Goal: Task Accomplishment & Management: Use online tool/utility

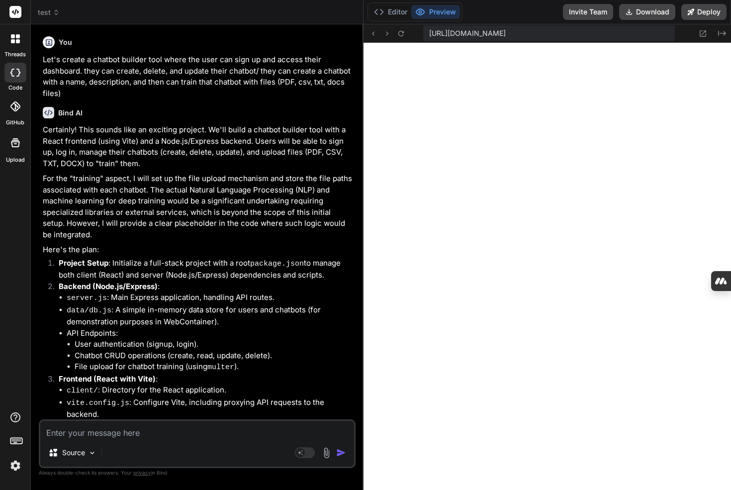
scroll to position [2041, 0]
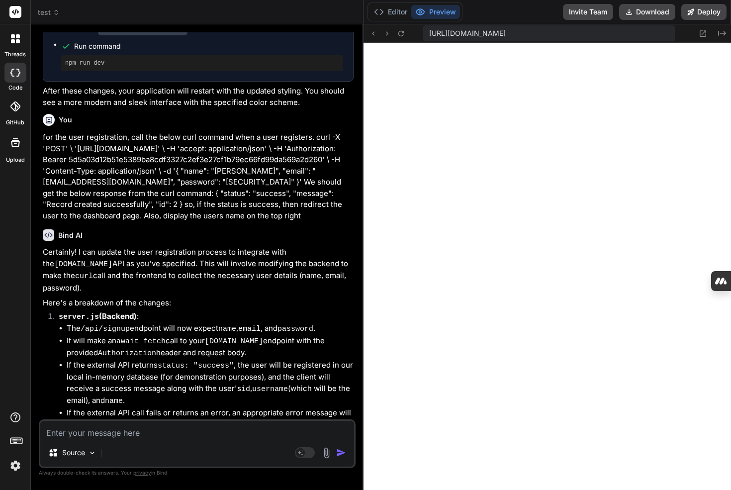
click at [20, 15] on rect at bounding box center [15, 12] width 12 height 12
click at [66, 11] on div "test" at bounding box center [197, 12] width 318 height 10
click at [50, 11] on span "test" at bounding box center [49, 12] width 22 height 10
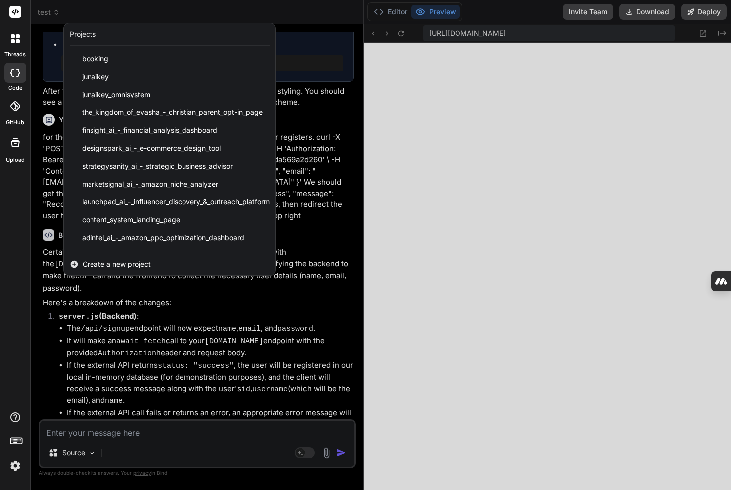
click at [95, 261] on span "Create a new project" at bounding box center [117, 264] width 68 height 10
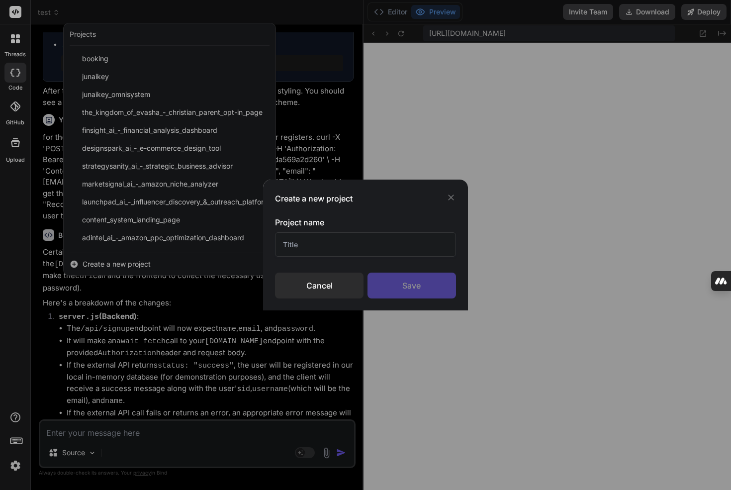
click at [354, 247] on input "text" at bounding box center [365, 244] width 181 height 24
click at [336, 289] on div "Cancel" at bounding box center [319, 286] width 89 height 26
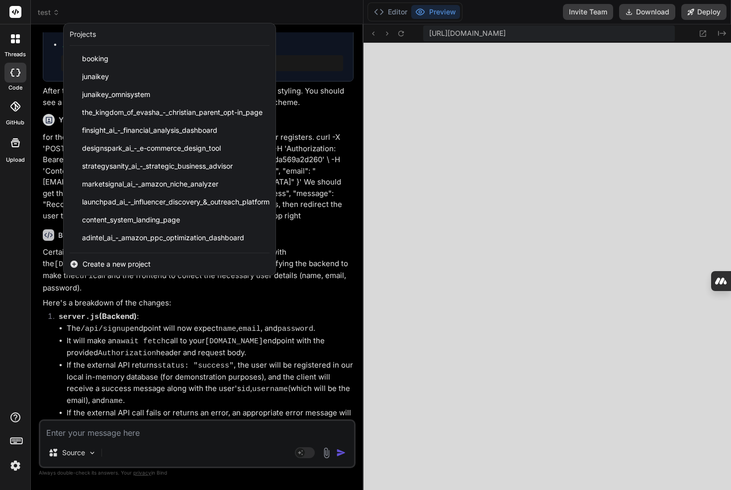
scroll to position [732, 0]
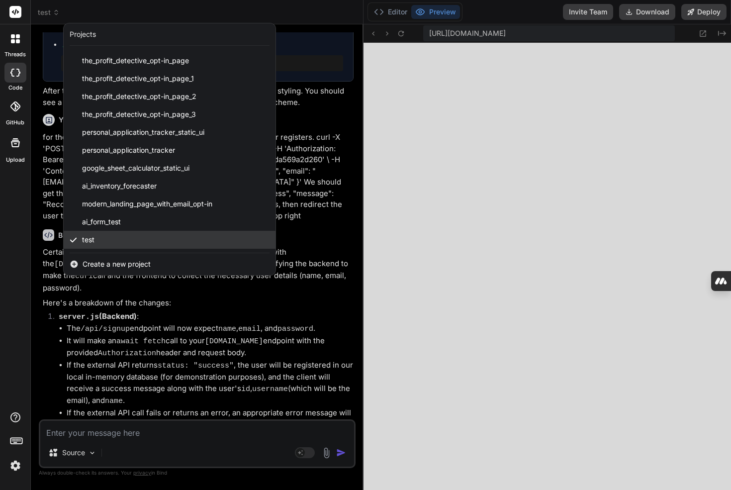
click at [198, 237] on div "test" at bounding box center [170, 240] width 212 height 18
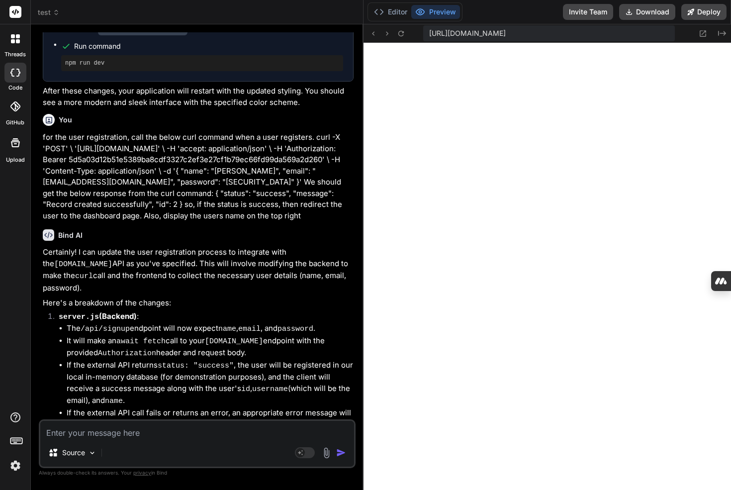
click at [39, 17] on span "test" at bounding box center [49, 12] width 22 height 10
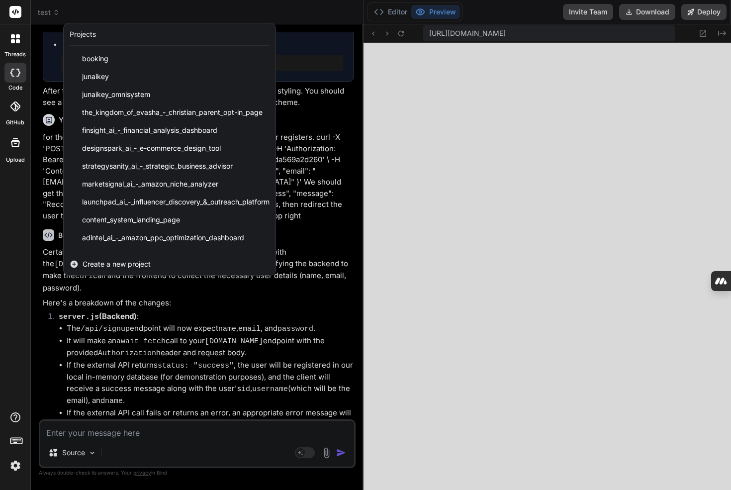
click at [128, 266] on span "Create a new project" at bounding box center [117, 264] width 68 height 10
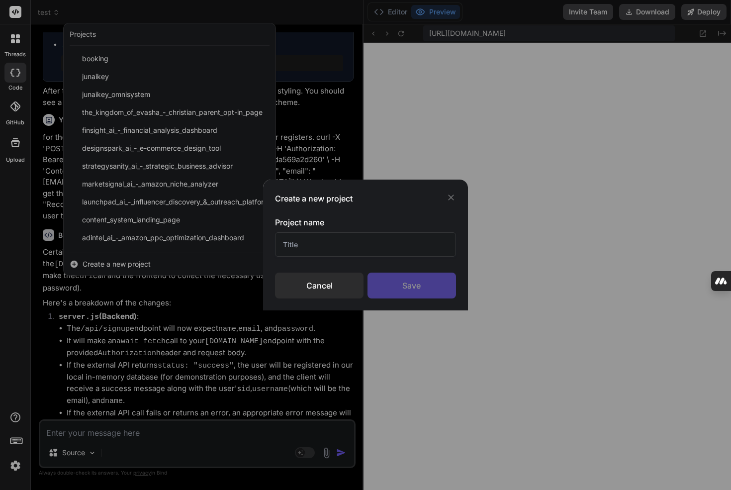
click at [295, 248] on input "text" at bounding box center [365, 244] width 181 height 24
type input "Chatbot creation"
click at [464, 296] on div "Create a new project Project name Chatbot creation Cancel Save" at bounding box center [365, 245] width 205 height 131
click at [442, 290] on div "Save" at bounding box center [412, 286] width 89 height 26
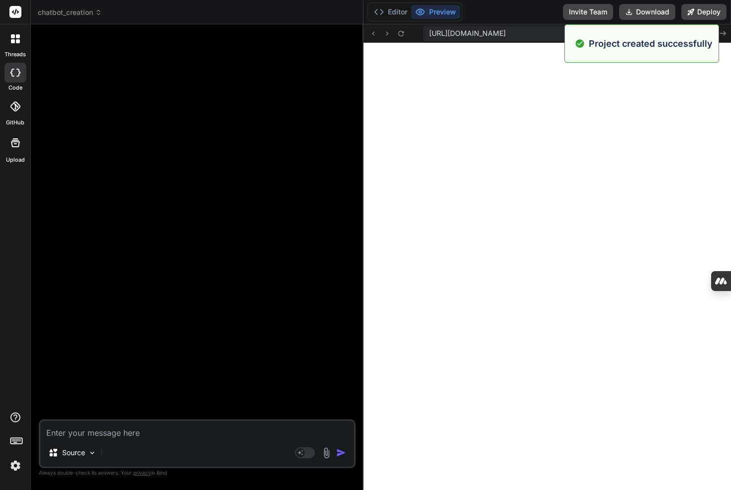
scroll to position [2164, 0]
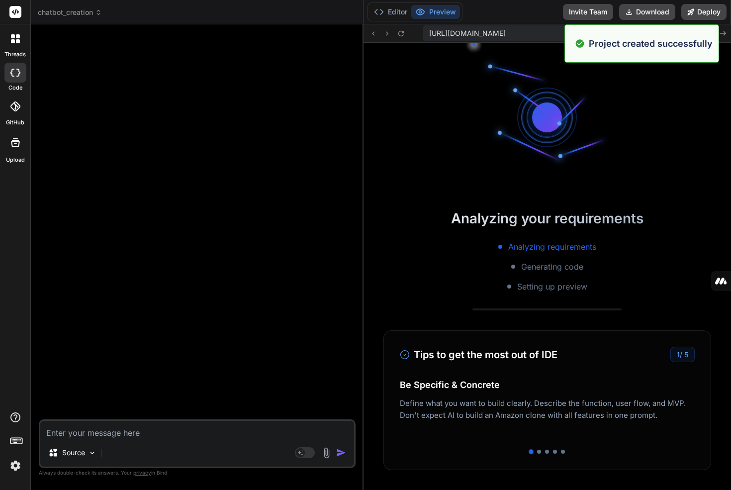
type textarea "x"
